Goal: Information Seeking & Learning: Learn about a topic

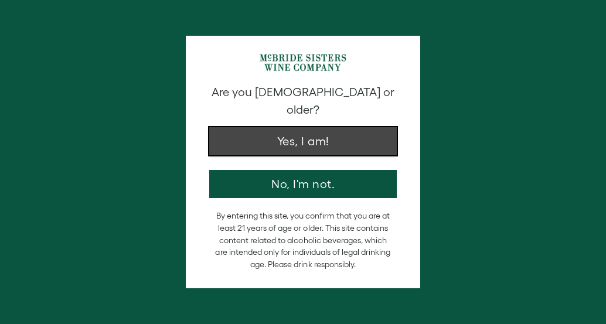
click at [298, 127] on button "Yes, I am!" at bounding box center [303, 141] width 188 height 28
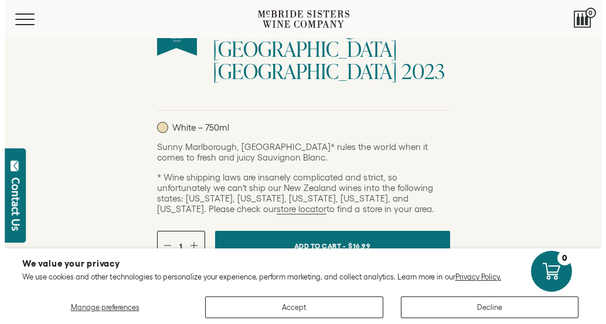
scroll to position [332, 0]
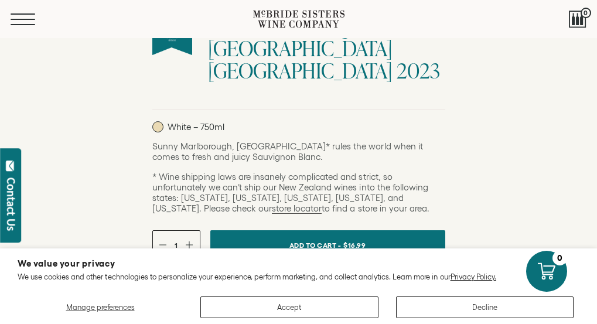
click at [35, 24] on span "Mobile Menu Trigger" at bounding box center [23, 24] width 25 height 1
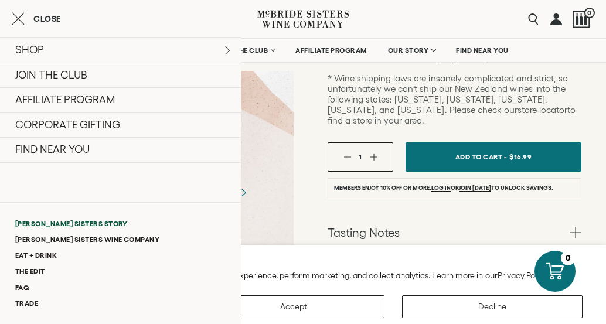
click at [64, 218] on link "[PERSON_NAME] Sisters Story" at bounding box center [120, 224] width 241 height 16
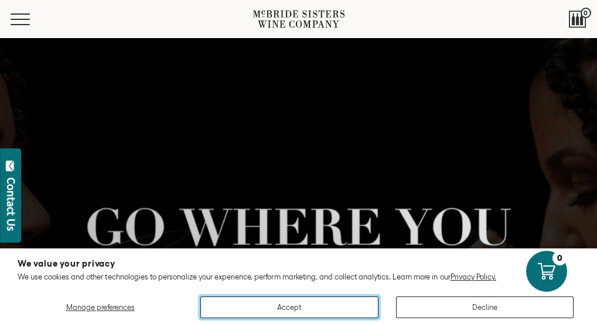
click at [341, 314] on button "Accept" at bounding box center [290, 308] width 178 height 22
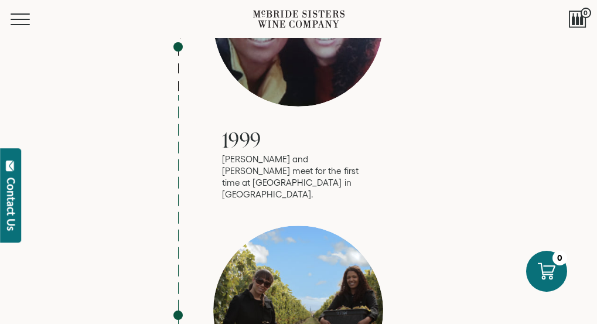
scroll to position [1095, 0]
